Goal: Task Accomplishment & Management: Use online tool/utility

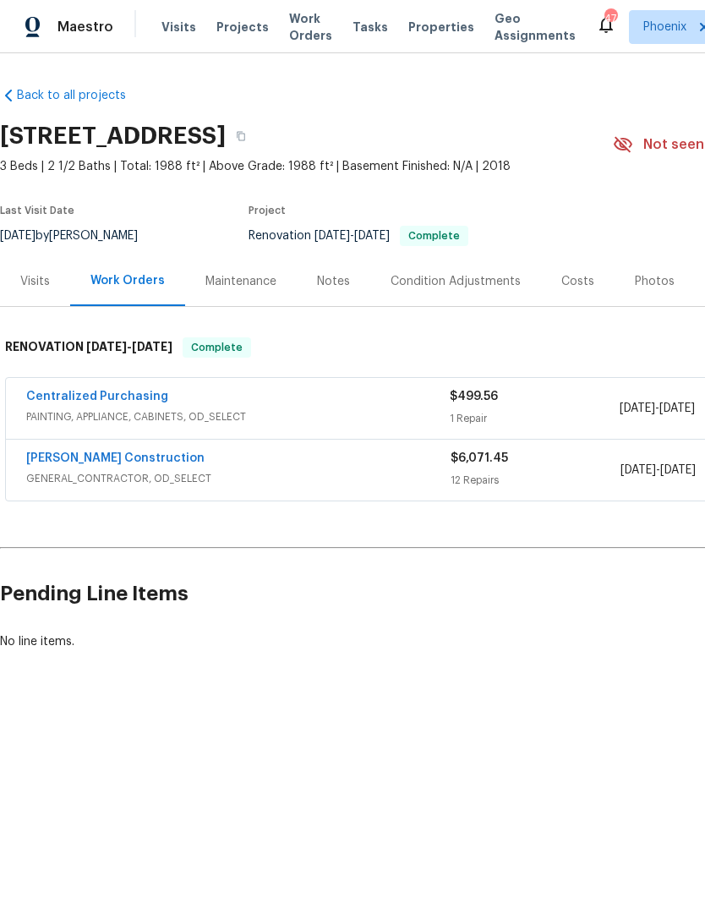
click at [638, 283] on div "Photos" at bounding box center [655, 281] width 40 height 17
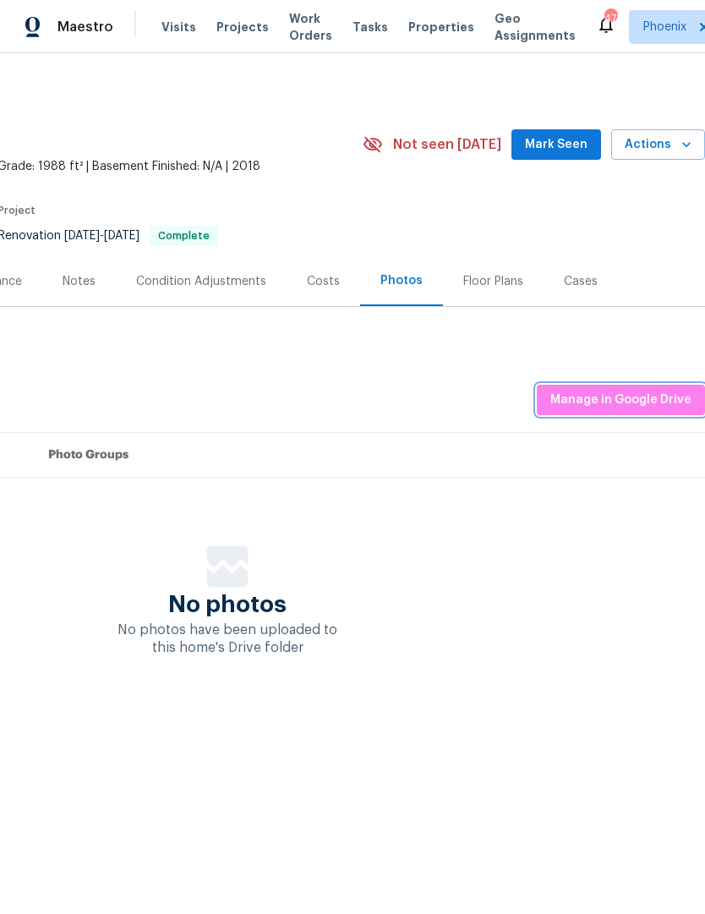
click at [636, 396] on span "Manage in Google Drive" at bounding box center [620, 400] width 141 height 21
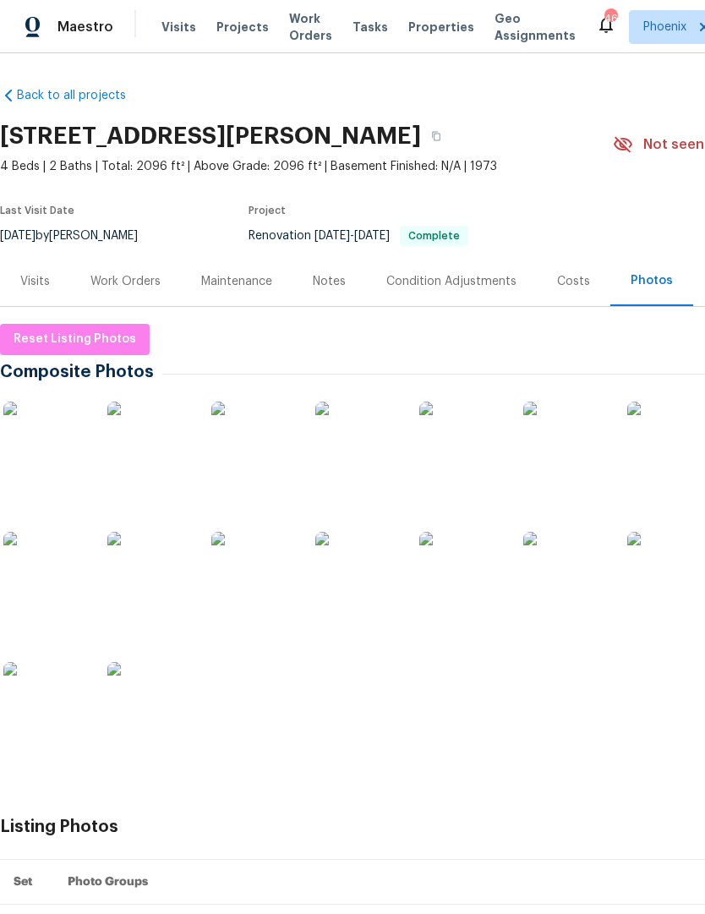
scroll to position [1, 0]
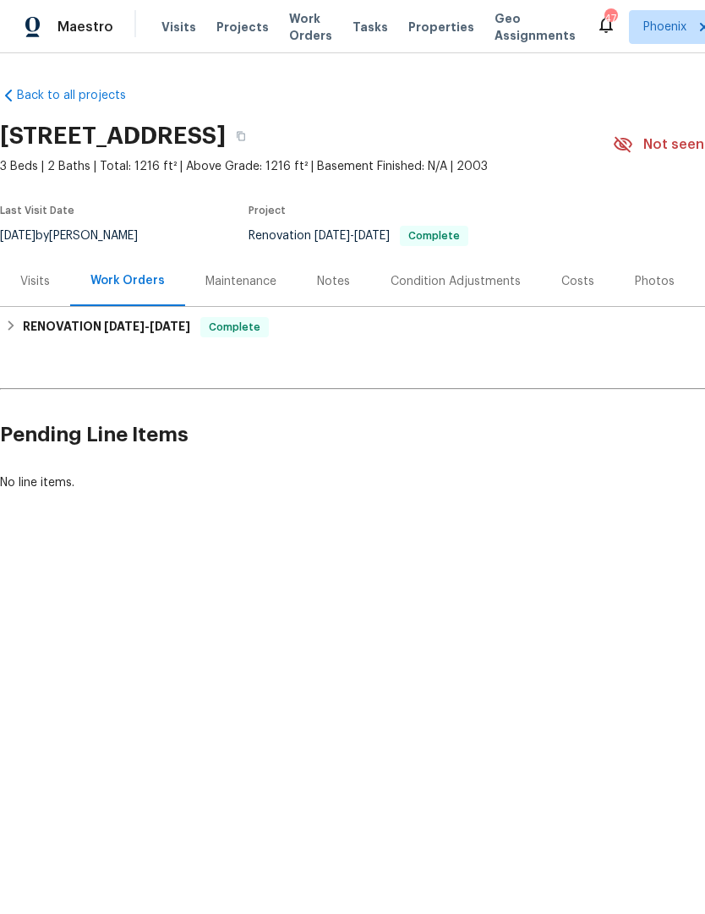
click at [651, 277] on div "Photos" at bounding box center [655, 281] width 40 height 17
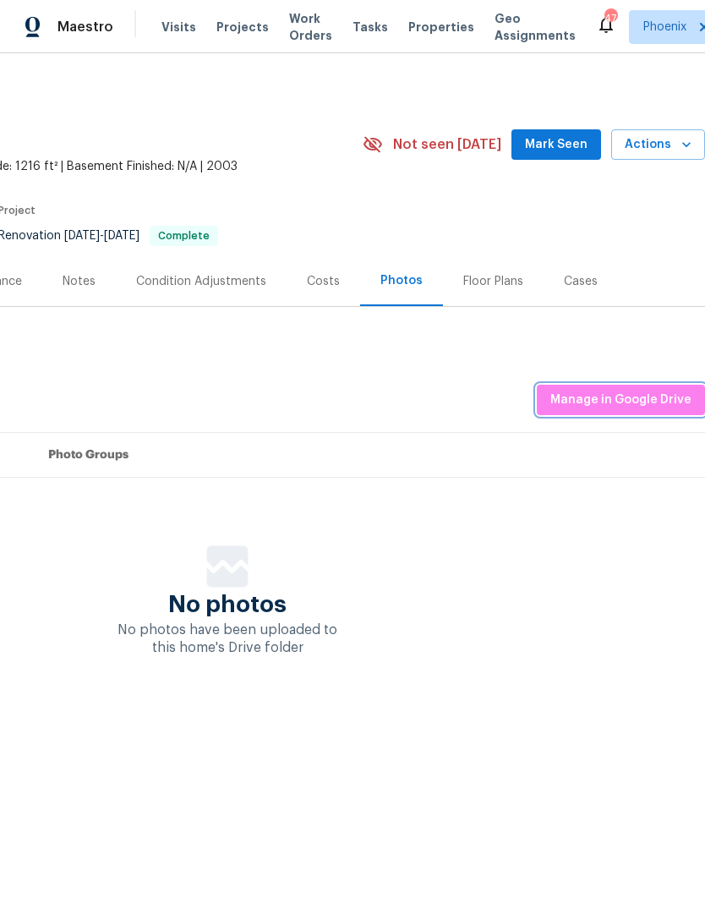
click at [634, 399] on span "Manage in Google Drive" at bounding box center [620, 400] width 141 height 21
